Goal: Information Seeking & Learning: Learn about a topic

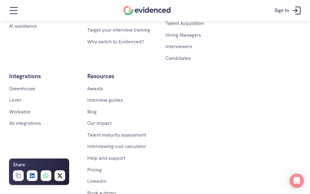
scroll to position [3189, 0]
click at [97, 90] on link "Awards" at bounding box center [95, 88] width 16 height 6
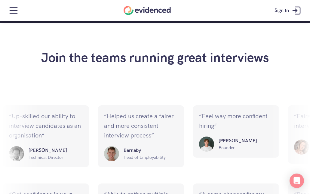
scroll to position [1148, 0]
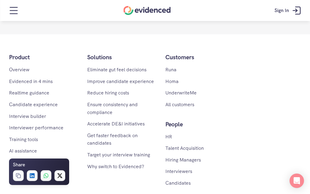
scroll to position [3018, 0]
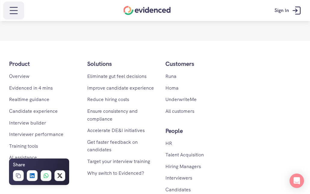
click at [18, 6] on icon at bounding box center [14, 11] width 12 height 12
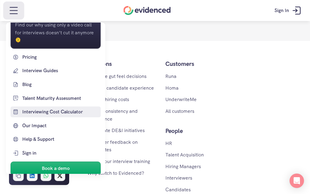
scroll to position [531, 0]
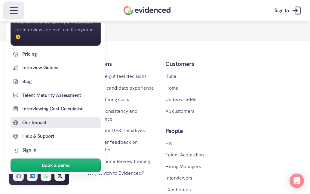
click at [41, 122] on p "Our Impact" at bounding box center [60, 123] width 77 height 8
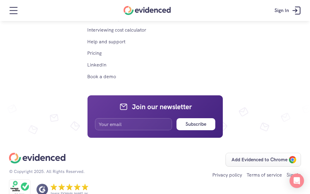
scroll to position [2100, 0]
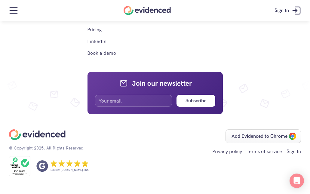
scroll to position [3018, 0]
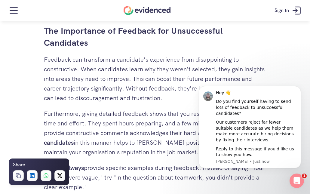
scroll to position [670, 0]
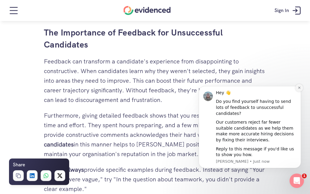
click at [299, 89] on icon "Dismiss notification" at bounding box center [299, 87] width 3 height 3
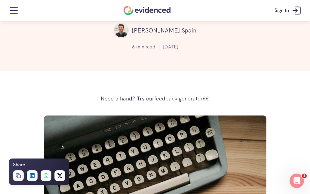
scroll to position [0, 0]
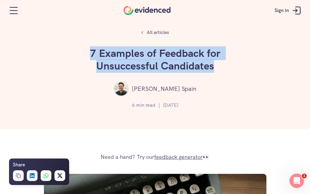
drag, startPoint x: 215, startPoint y: 67, endPoint x: 90, endPoint y: 53, distance: 126.5
click at [90, 53] on h1 "7 Examples of Feedback for Unsuccessful Candidates" at bounding box center [155, 59] width 181 height 25
copy h1 "7 Examples of Feedback for Unsuccessful Candidates"
click at [106, 79] on div "All articles 7 Examples of Feedback for Unsuccessful Candidates [PERSON_NAME] 6…" at bounding box center [155, 64] width 310 height 129
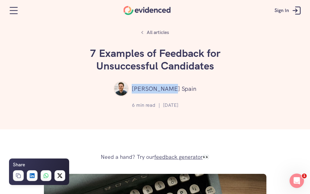
drag, startPoint x: 182, startPoint y: 89, endPoint x: 149, endPoint y: 89, distance: 32.8
click at [149, 89] on div "[PERSON_NAME] Spain" at bounding box center [155, 88] width 292 height 15
copy p "[PERSON_NAME] Spain"
click at [220, 91] on div "[PERSON_NAME] Spain" at bounding box center [155, 88] width 292 height 15
